Goal: Task Accomplishment & Management: Complete application form

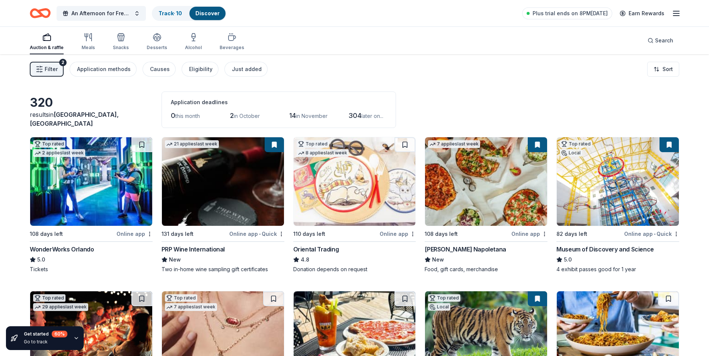
click at [386, 217] on img at bounding box center [354, 181] width 122 height 89
click at [73, 74] on button "Application methods" at bounding box center [103, 69] width 67 height 15
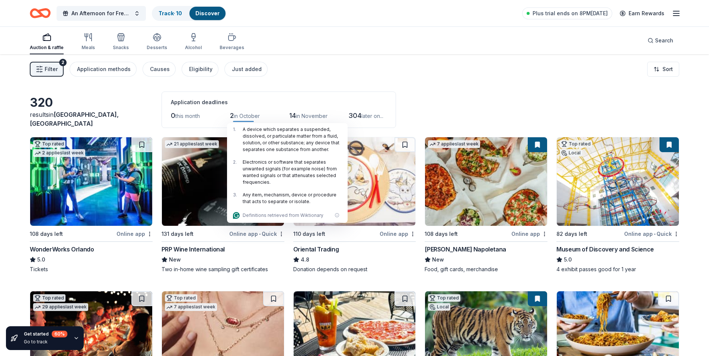
click at [40, 70] on div "Filter See all filters Show" at bounding box center [354, 178] width 709 height 356
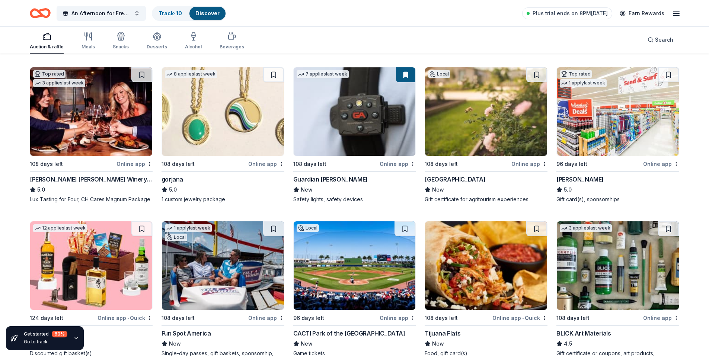
scroll to position [1524, 0]
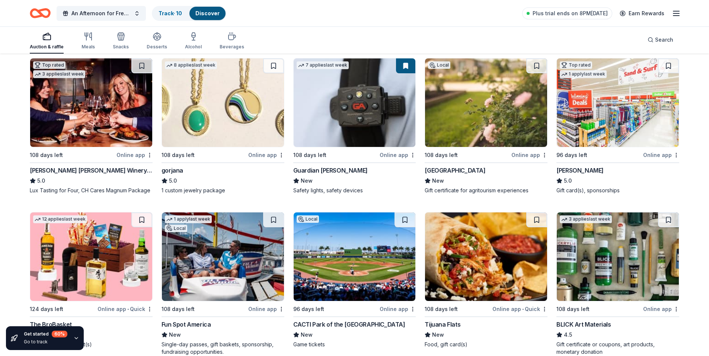
click at [612, 135] on img at bounding box center [617, 102] width 122 height 89
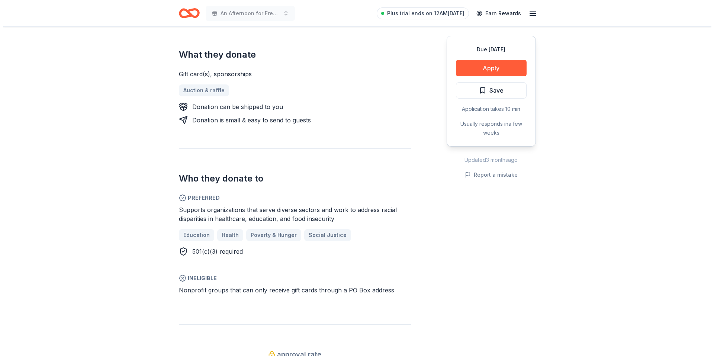
scroll to position [298, 0]
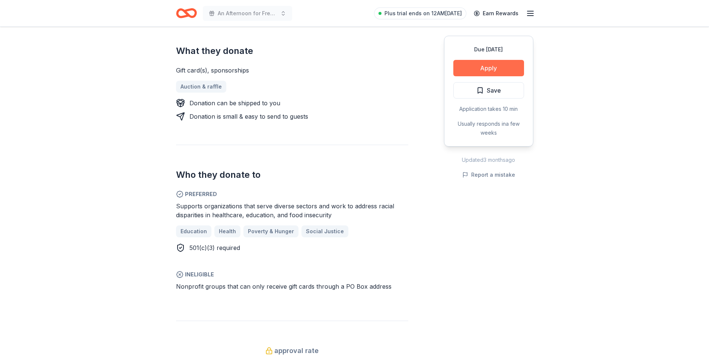
click at [490, 65] on button "Apply" at bounding box center [488, 68] width 71 height 16
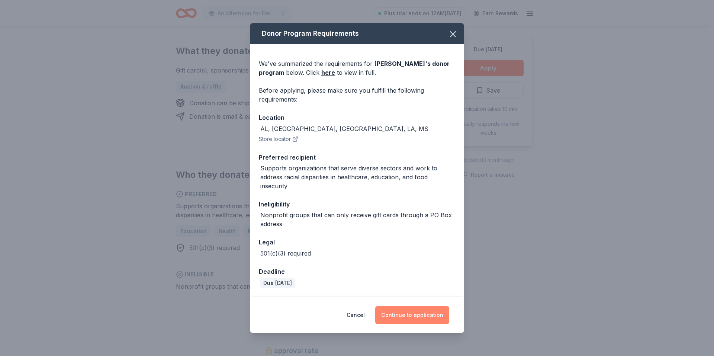
click at [395, 313] on button "Continue to application" at bounding box center [412, 315] width 74 height 18
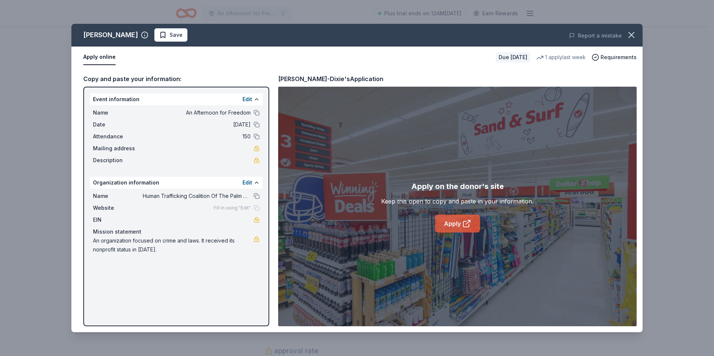
click at [456, 225] on link "Apply" at bounding box center [457, 224] width 45 height 18
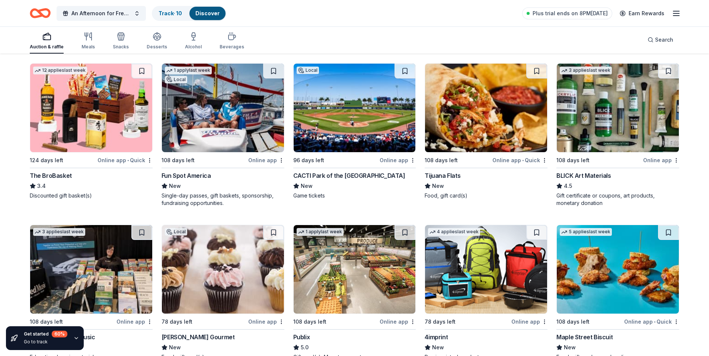
scroll to position [1738, 0]
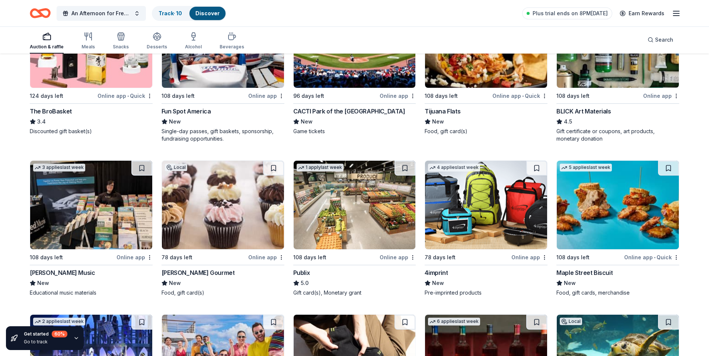
click at [350, 201] on img at bounding box center [354, 205] width 122 height 89
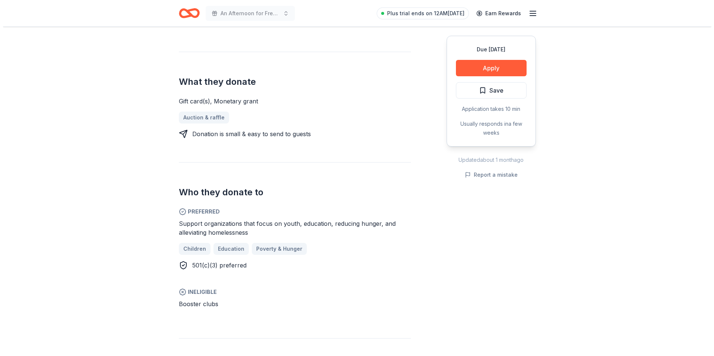
scroll to position [298, 0]
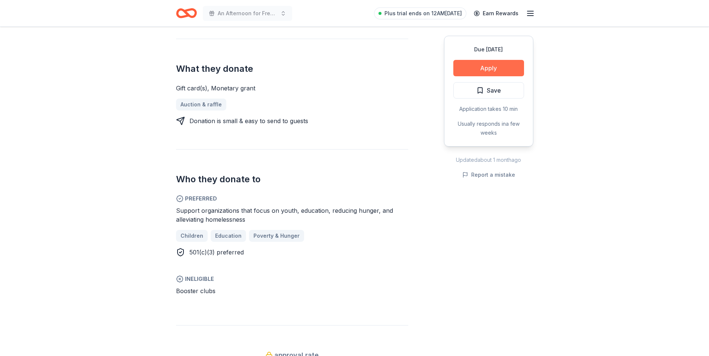
click at [490, 67] on button "Apply" at bounding box center [488, 68] width 71 height 16
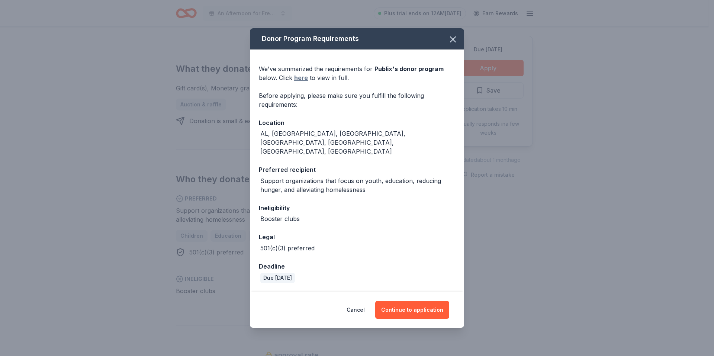
click at [304, 82] on link "here" at bounding box center [301, 77] width 14 height 9
